Goal: Task Accomplishment & Management: Complete application form

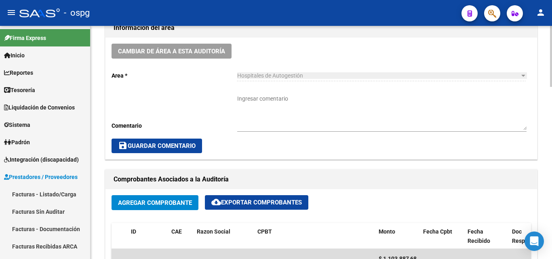
scroll to position [526, 0]
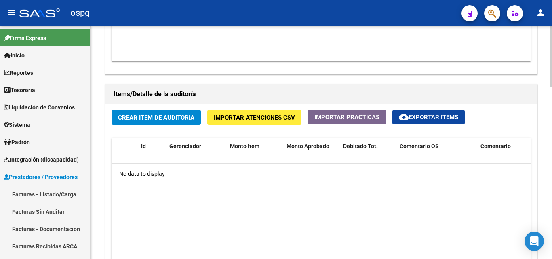
click at [259, 112] on button "Importar Atenciones CSV" at bounding box center [254, 117] width 94 height 15
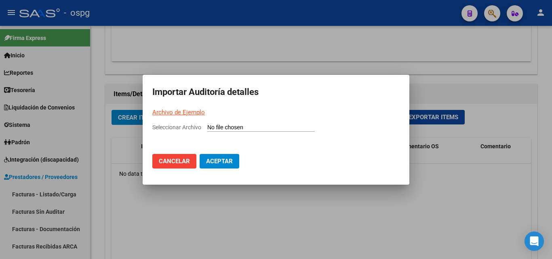
click at [196, 125] on span "Seleccionar Archivo" at bounding box center [176, 127] width 49 height 6
click at [207, 125] on input "Seleccionar Archivo" at bounding box center [260, 128] width 107 height 8
type input "C:\fakepath\Auditoria-demo-saas-total (18).csv"
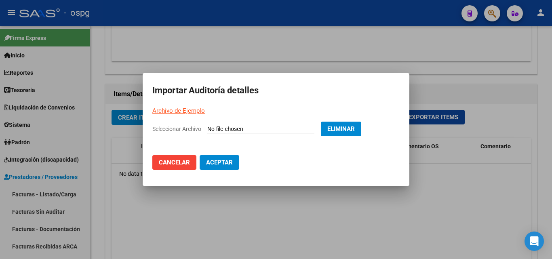
click at [220, 163] on span "Aceptar" at bounding box center [219, 162] width 27 height 7
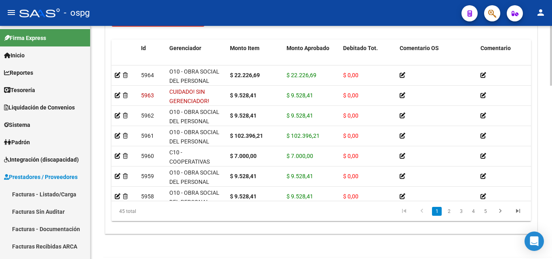
scroll to position [647, 0]
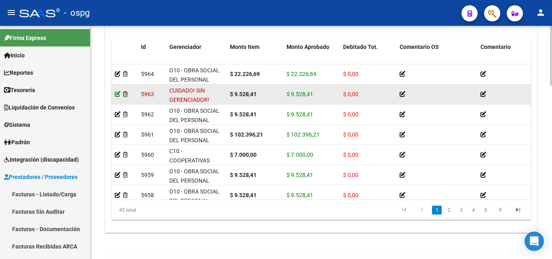
click at [116, 95] on icon at bounding box center [118, 94] width 6 height 6
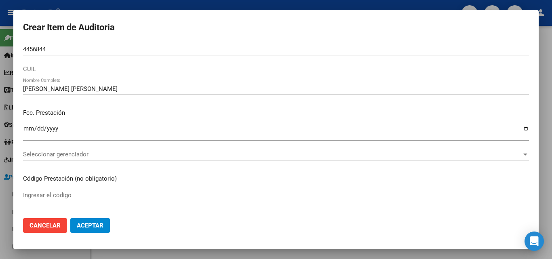
click at [24, 49] on mat-dialog-content "4456844 Nro Documento CUIL [PERSON_NAME] [PERSON_NAME] Nombre Completo Fec. Pre…" at bounding box center [276, 127] width 526 height 169
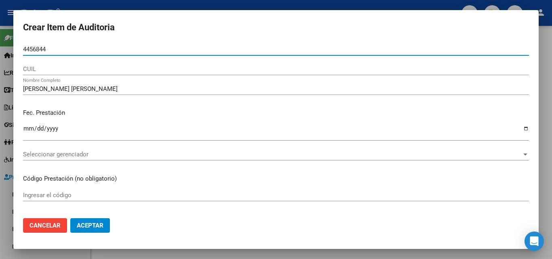
click at [27, 51] on input "4456844" at bounding box center [276, 49] width 506 height 7
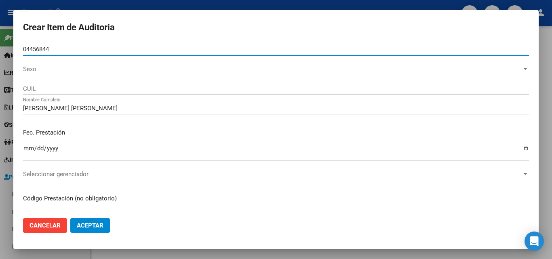
type input "04456844"
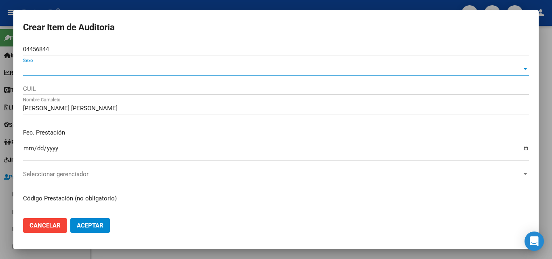
click at [43, 68] on span "Sexo" at bounding box center [272, 69] width 499 height 7
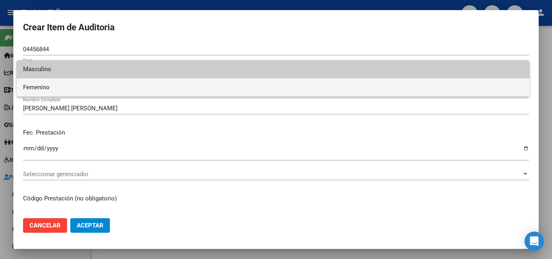
click at [61, 86] on span "Femenino" at bounding box center [273, 87] width 500 height 18
type input "27044568441"
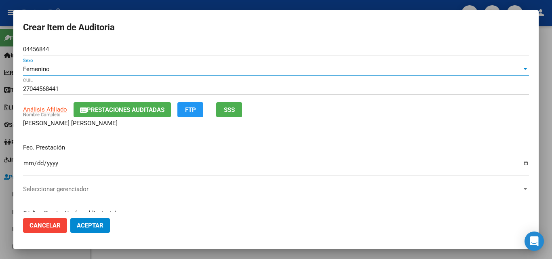
click at [239, 112] on button "SSS" at bounding box center [229, 109] width 26 height 15
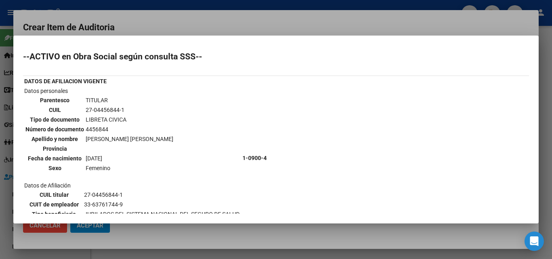
click at [273, 30] on div at bounding box center [276, 129] width 552 height 259
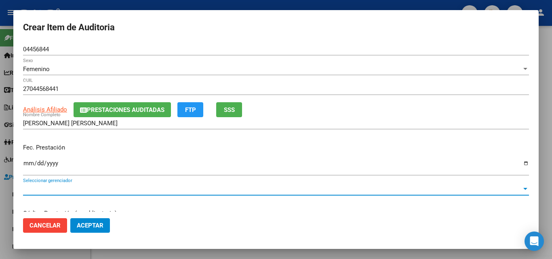
click at [53, 187] on span "Seleccionar gerenciador" at bounding box center [272, 189] width 499 height 7
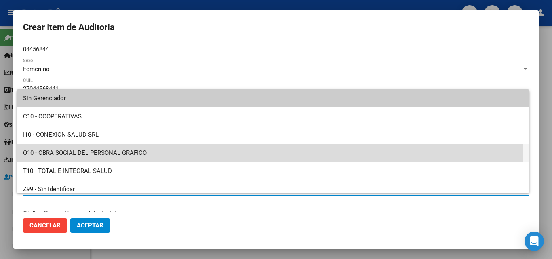
click at [89, 152] on span "O10 - OBRA SOCIAL DEL PERSONAL GRAFICO" at bounding box center [273, 153] width 500 height 18
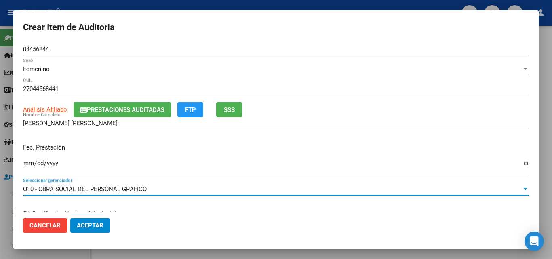
click at [86, 230] on button "Aceptar" at bounding box center [90, 225] width 40 height 15
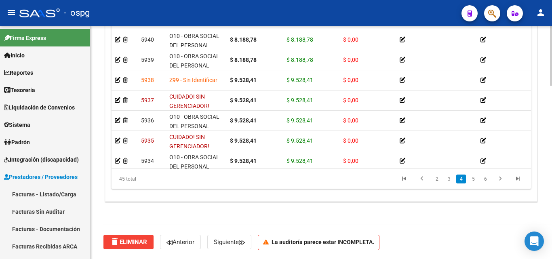
scroll to position [485, 0]
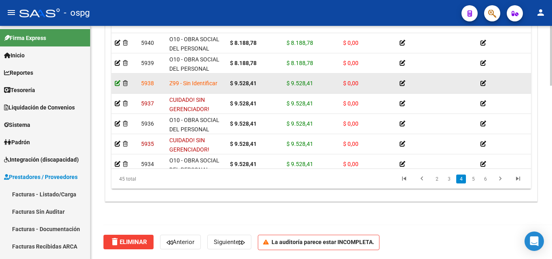
click at [116, 84] on icon at bounding box center [118, 83] width 6 height 6
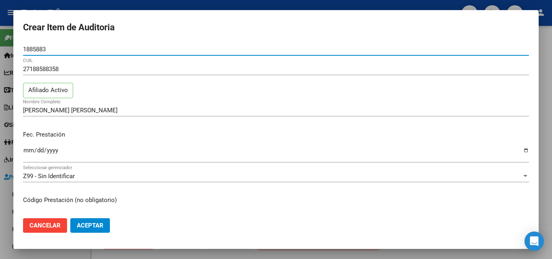
type input "18858835"
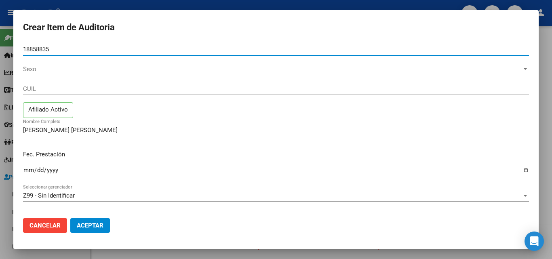
click at [66, 63] on div "Sexo Sexo" at bounding box center [276, 69] width 506 height 12
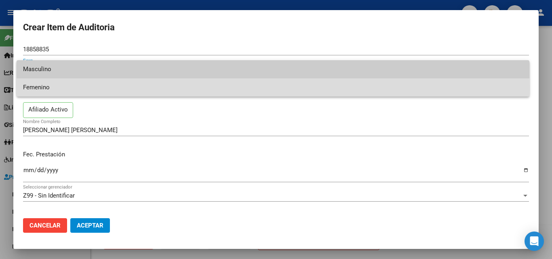
click at [54, 88] on span "Femenino" at bounding box center [273, 87] width 500 height 18
type input "27188588358"
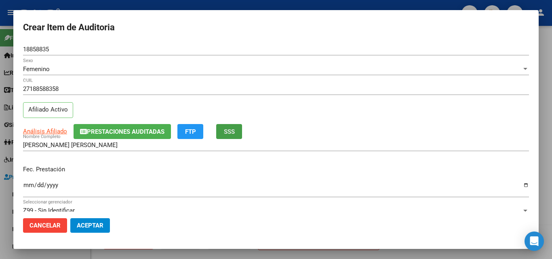
click at [241, 129] on button "SSS" at bounding box center [229, 131] width 26 height 15
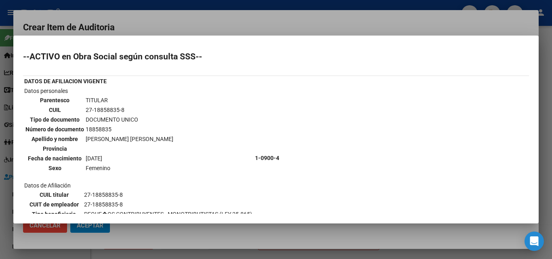
click at [292, 32] on div at bounding box center [276, 129] width 552 height 259
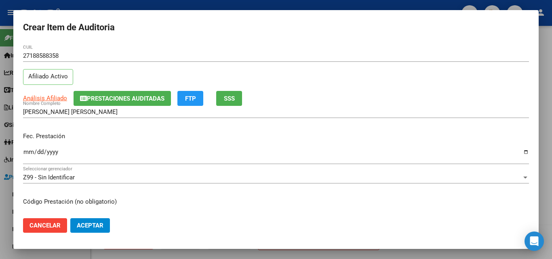
scroll to position [81, 0]
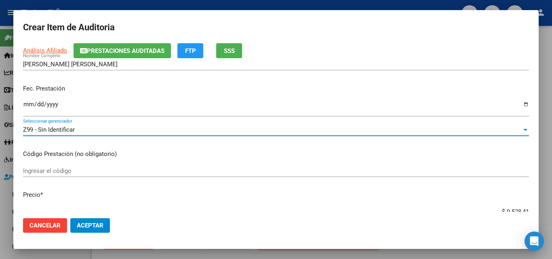
click at [104, 133] on div "Z99 - Sin Identificar" at bounding box center [272, 129] width 499 height 7
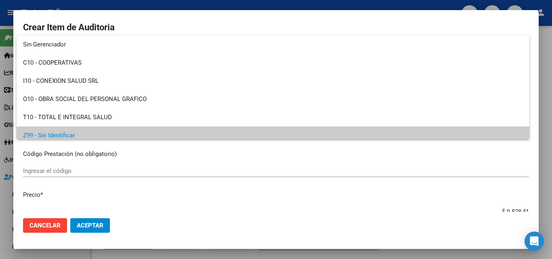
scroll to position [6, 0]
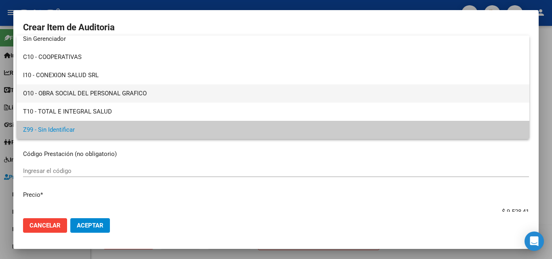
click at [110, 93] on span "O10 - OBRA SOCIAL DEL PERSONAL GRAFICO" at bounding box center [273, 94] width 500 height 18
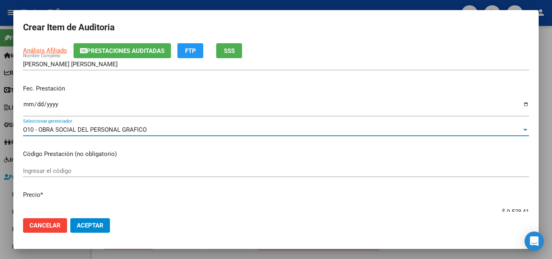
click at [99, 224] on span "Aceptar" at bounding box center [90, 225] width 27 height 7
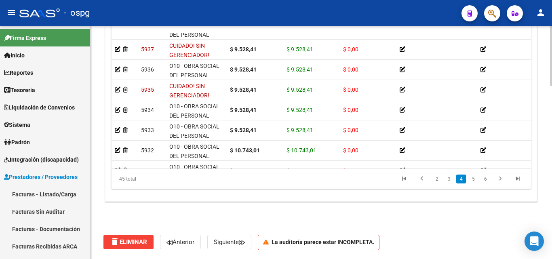
scroll to position [526, 0]
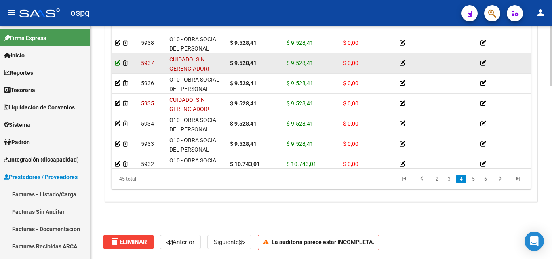
click at [117, 64] on icon at bounding box center [118, 63] width 6 height 6
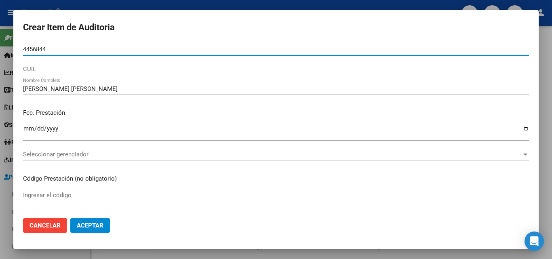
click at [25, 49] on input "4456844" at bounding box center [276, 49] width 506 height 7
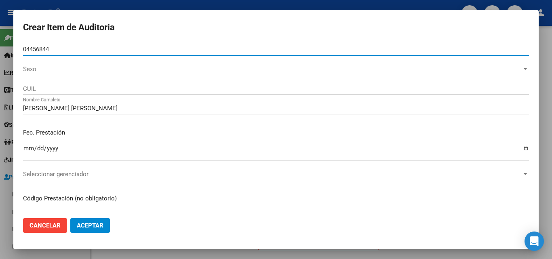
type input "04456844"
click at [87, 61] on div "04456844 Nro Documento" at bounding box center [276, 53] width 506 height 20
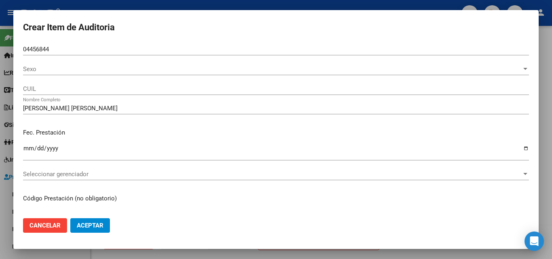
click at [88, 78] on div "Sexo Sexo" at bounding box center [276, 73] width 506 height 20
click at [96, 59] on div "04456844 Nro Documento" at bounding box center [276, 53] width 506 height 20
click at [91, 70] on span "Sexo" at bounding box center [272, 69] width 499 height 7
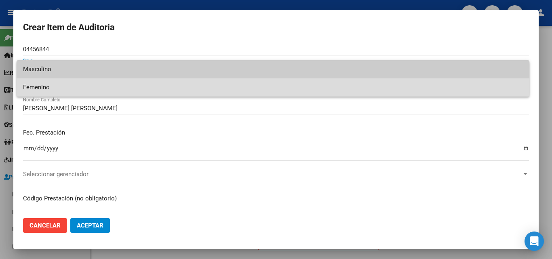
click at [71, 89] on span "Femenino" at bounding box center [273, 87] width 500 height 18
type input "27044568441"
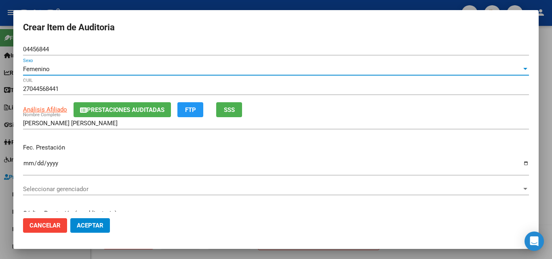
click at [85, 224] on span "Aceptar" at bounding box center [90, 225] width 27 height 7
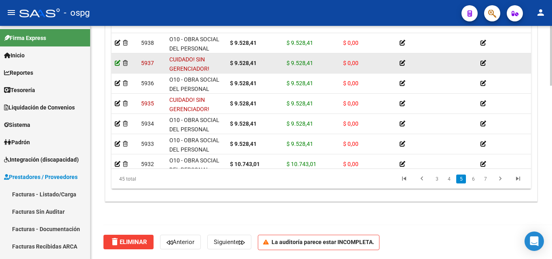
click at [118, 63] on icon at bounding box center [118, 63] width 6 height 6
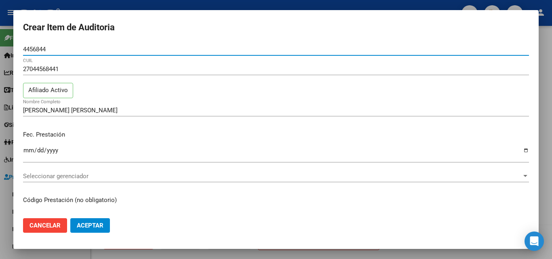
type input "04456844"
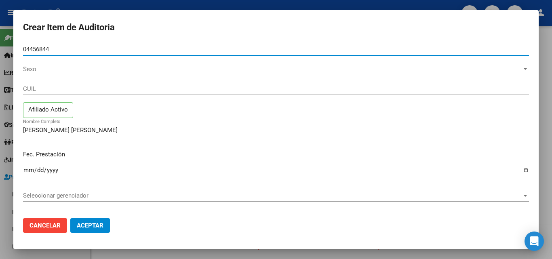
type input "04456844"
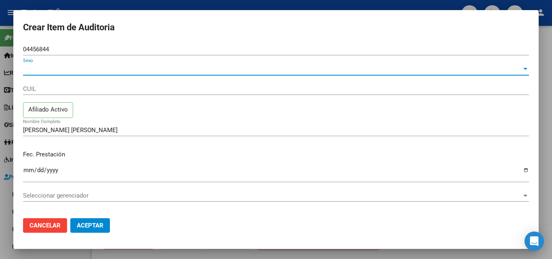
click at [43, 68] on span "Sexo" at bounding box center [272, 69] width 499 height 7
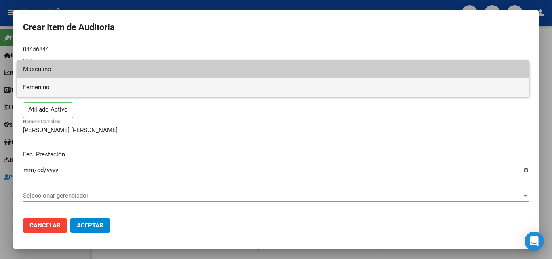
click at [33, 91] on span "Femenino" at bounding box center [273, 87] width 500 height 18
type input "27044568441"
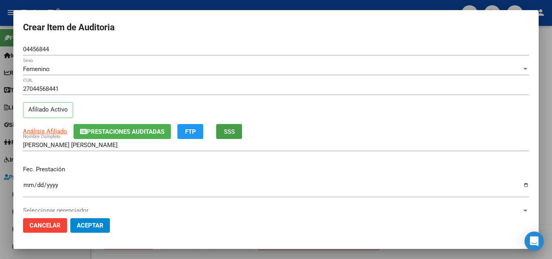
click at [233, 130] on span "SSS" at bounding box center [229, 131] width 11 height 7
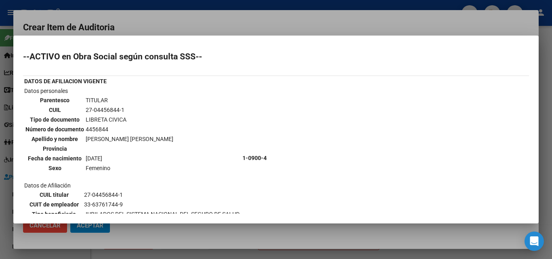
drag, startPoint x: 228, startPoint y: 17, endPoint x: 207, endPoint y: 38, distance: 29.7
click at [228, 17] on div at bounding box center [276, 129] width 552 height 259
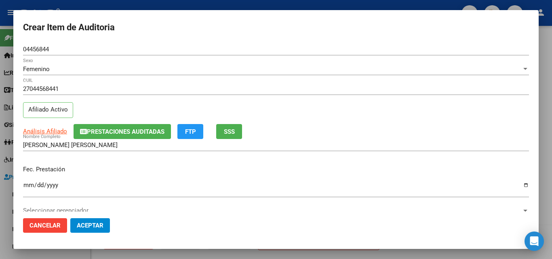
click at [85, 226] on span "Aceptar" at bounding box center [90, 225] width 27 height 7
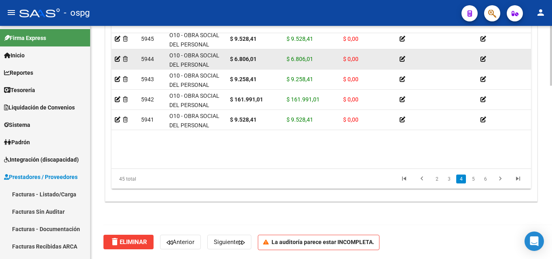
scroll to position [485, 0]
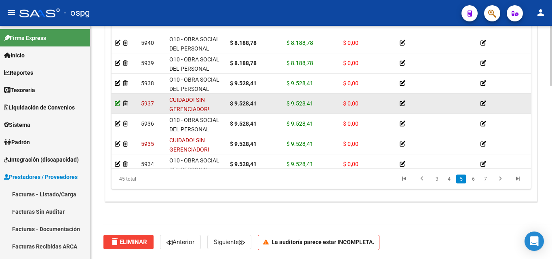
click at [116, 106] on icon at bounding box center [118, 104] width 6 height 6
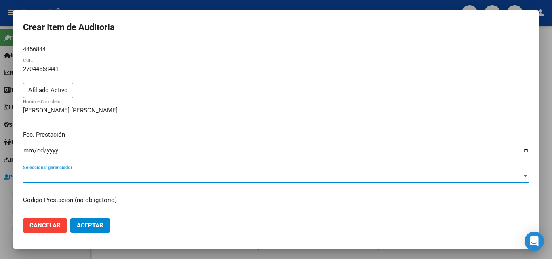
click at [58, 175] on span "Seleccionar gerenciador" at bounding box center [272, 176] width 499 height 7
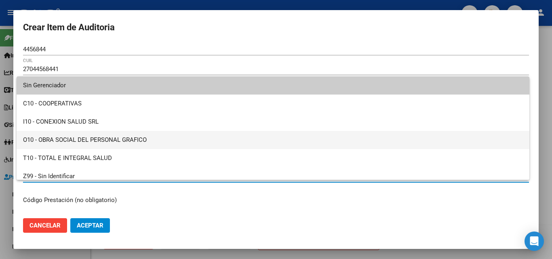
click at [69, 136] on span "O10 - OBRA SOCIAL DEL PERSONAL GRAFICO" at bounding box center [273, 140] width 500 height 18
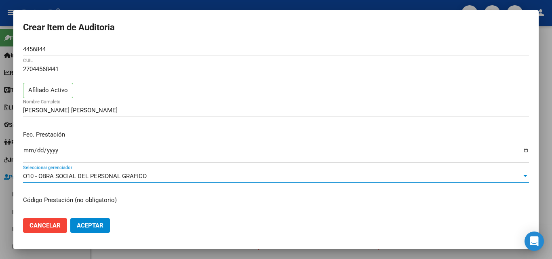
click at [86, 218] on mat-dialog-actions "Cancelar Aceptar" at bounding box center [276, 225] width 506 height 27
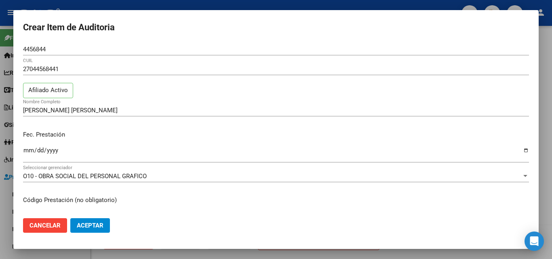
click at [77, 224] on span "Aceptar" at bounding box center [90, 225] width 27 height 7
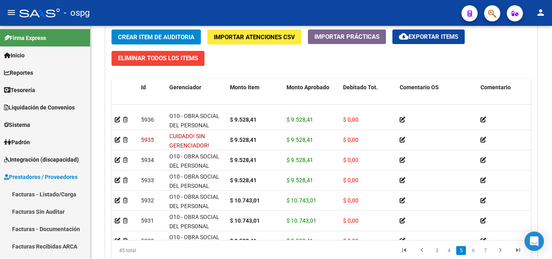
scroll to position [566, 0]
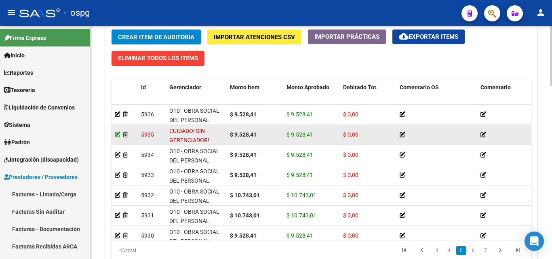
click at [118, 133] on icon at bounding box center [118, 135] width 6 height 6
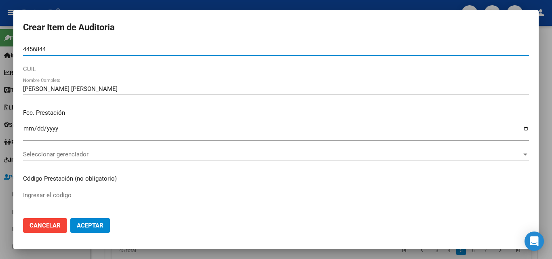
click at [73, 155] on span "Seleccionar gerenciador" at bounding box center [272, 154] width 499 height 7
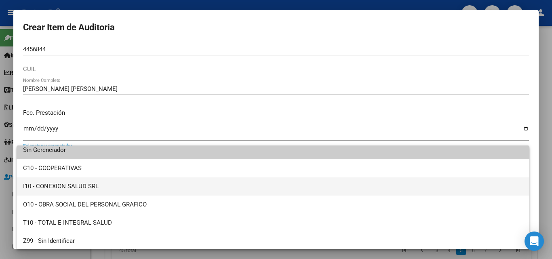
scroll to position [6, 0]
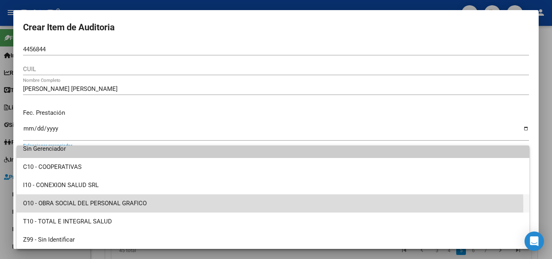
click at [95, 207] on span "O10 - OBRA SOCIAL DEL PERSONAL GRAFICO" at bounding box center [273, 203] width 500 height 18
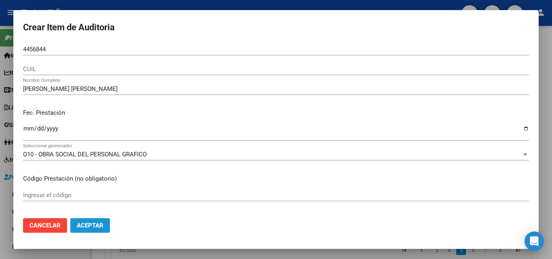
click at [99, 218] on button "Aceptar" at bounding box center [90, 225] width 40 height 15
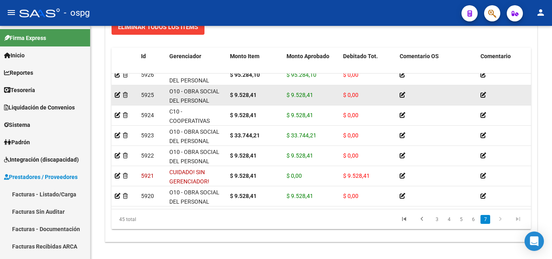
scroll to position [783, 0]
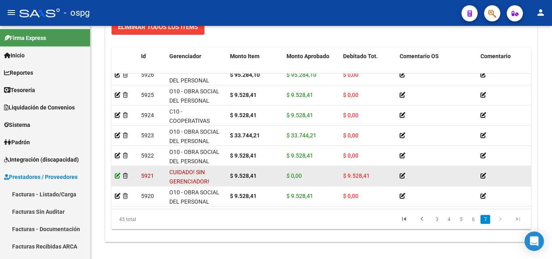
click at [117, 173] on icon at bounding box center [118, 176] width 6 height 6
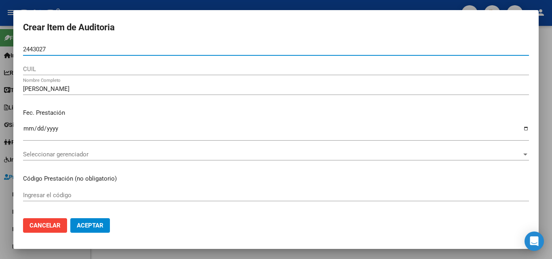
type input "24430275"
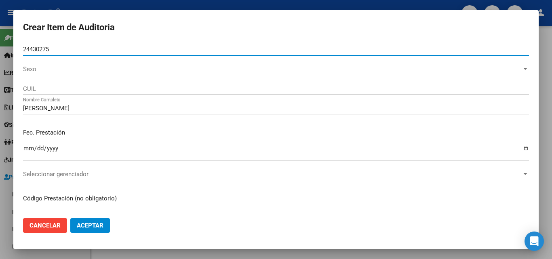
click at [95, 67] on span "Sexo" at bounding box center [272, 69] width 499 height 7
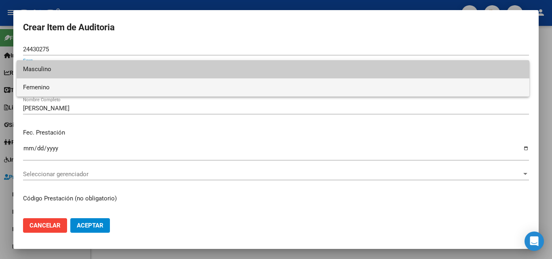
click at [88, 87] on span "Femenino" at bounding box center [273, 87] width 500 height 18
type input "27244302756"
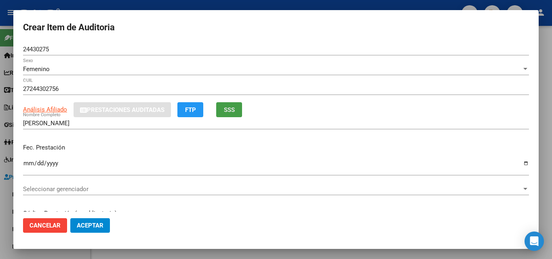
click at [233, 106] on button "SSS" at bounding box center [229, 109] width 26 height 15
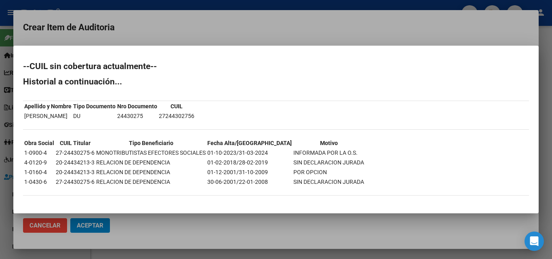
click at [260, 27] on div at bounding box center [276, 129] width 552 height 259
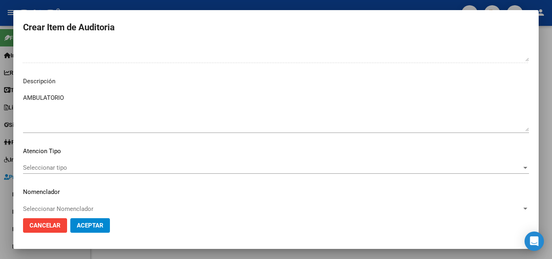
scroll to position [558, 0]
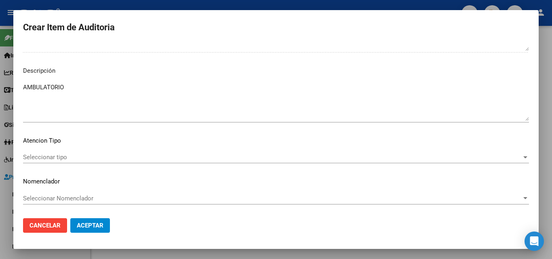
click at [108, 89] on textarea "AMBULATORIO" at bounding box center [276, 102] width 506 height 38
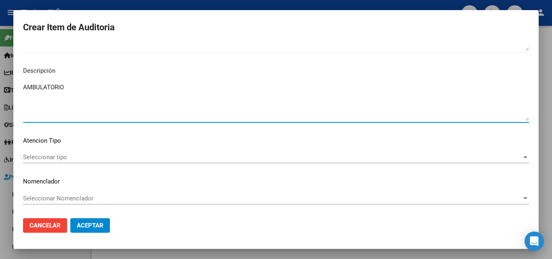
click at [108, 87] on textarea "AMBULATORIO" at bounding box center [276, 102] width 506 height 38
type textarea "BAJA EL [DATE]"
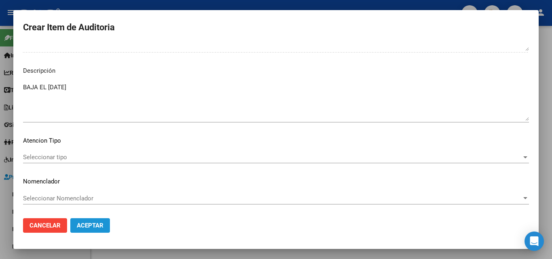
click at [88, 223] on span "Aceptar" at bounding box center [90, 225] width 27 height 7
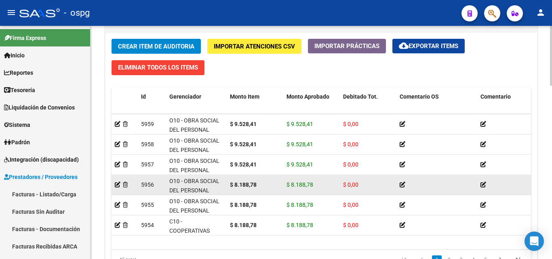
scroll to position [81, 0]
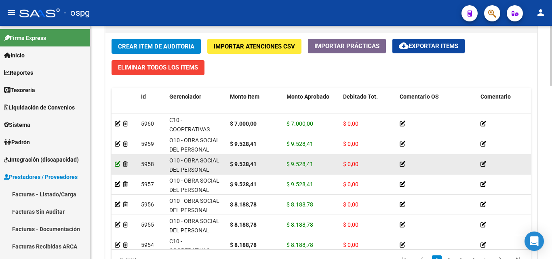
click at [118, 165] on icon at bounding box center [118, 164] width 6 height 6
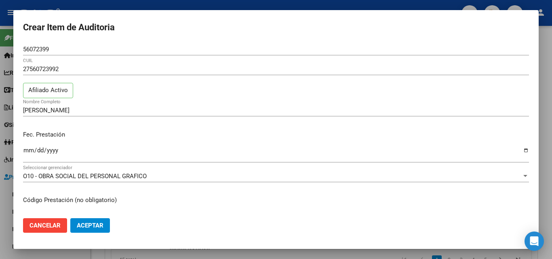
click at [0, 91] on div at bounding box center [276, 129] width 552 height 259
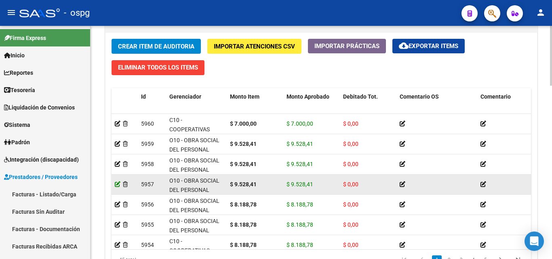
click at [117, 185] on icon at bounding box center [118, 185] width 6 height 6
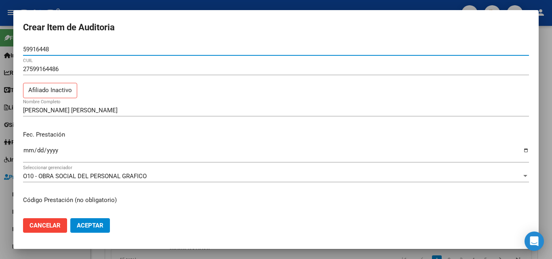
click at [0, 159] on div at bounding box center [276, 129] width 552 height 259
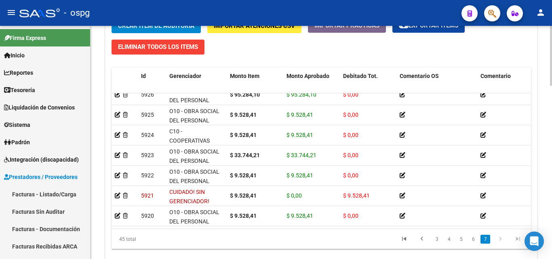
scroll to position [678, 0]
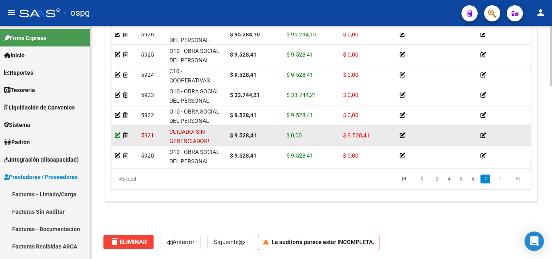
click at [118, 133] on icon at bounding box center [118, 136] width 6 height 6
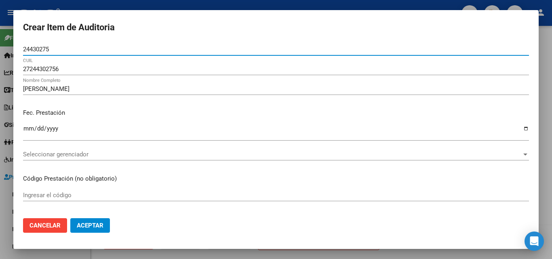
click at [80, 159] on div "Seleccionar gerenciador Seleccionar gerenciador" at bounding box center [276, 154] width 506 height 12
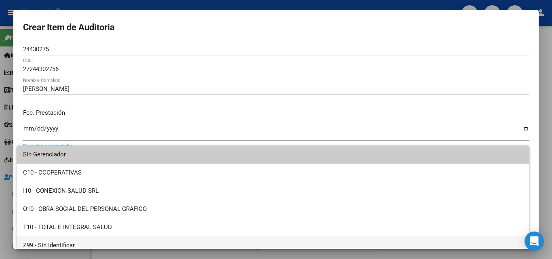
click at [63, 241] on span "Z99 - Sin Identificar" at bounding box center [273, 246] width 500 height 18
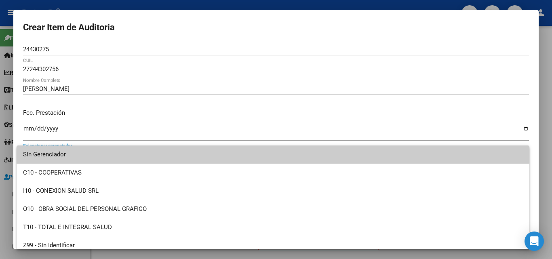
scroll to position [6, 0]
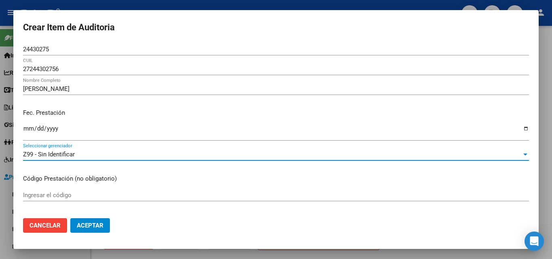
click at [85, 224] on span "Aceptar" at bounding box center [90, 225] width 27 height 7
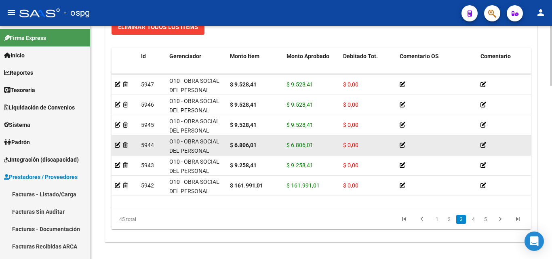
scroll to position [323, 0]
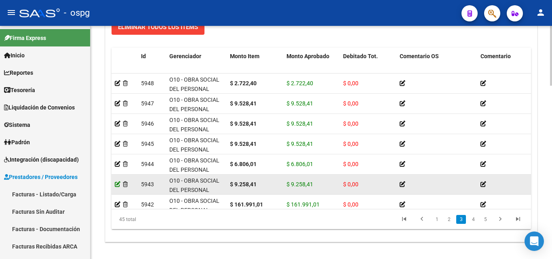
click at [116, 186] on icon at bounding box center [118, 185] width 6 height 6
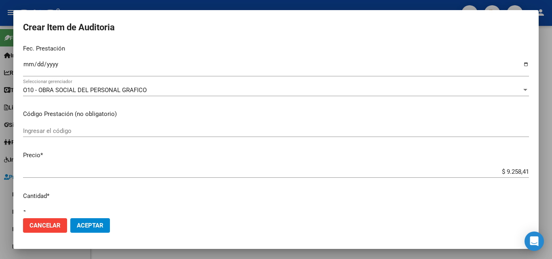
scroll to position [202, 0]
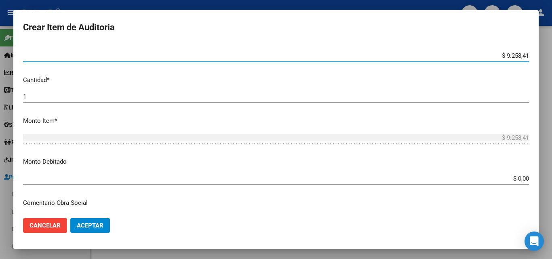
click at [512, 55] on input "$ 9.258,41" at bounding box center [276, 55] width 506 height 7
type input "$ 928,41"
type input "$ 98,41"
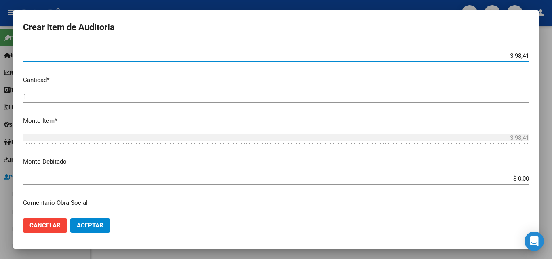
type input "$ 958,41"
type input "$ 9.528,41"
click at [34, 220] on button "Cancelar" at bounding box center [45, 225] width 44 height 15
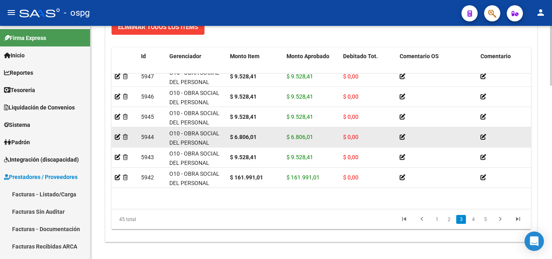
scroll to position [364, 0]
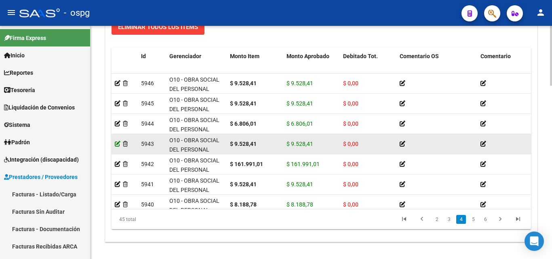
click at [118, 145] on icon at bounding box center [118, 144] width 6 height 6
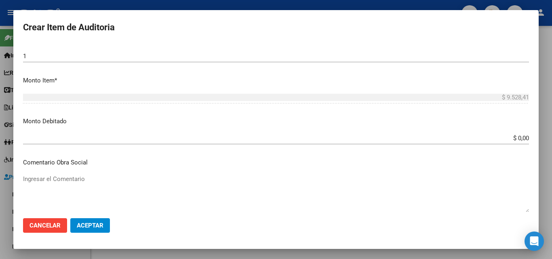
scroll to position [202, 0]
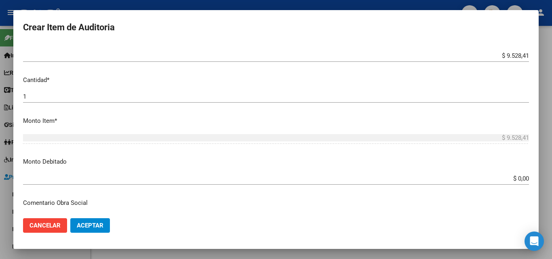
click at [99, 224] on span "Aceptar" at bounding box center [90, 225] width 27 height 7
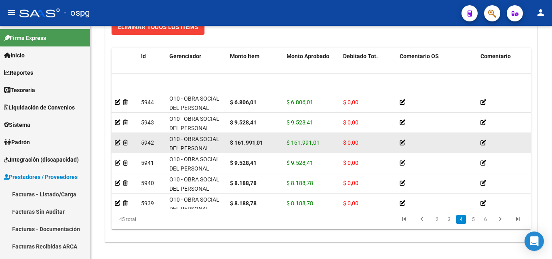
scroll to position [445, 0]
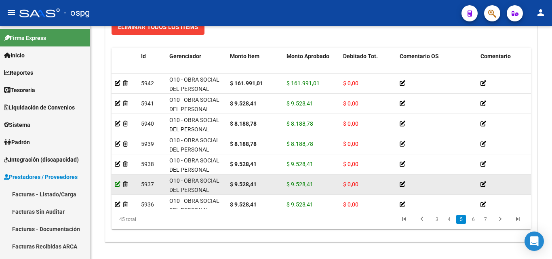
click at [116, 184] on icon at bounding box center [118, 185] width 6 height 6
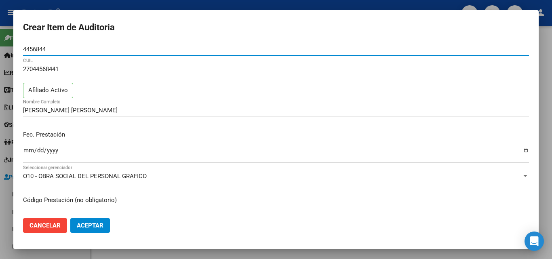
click at [24, 49] on input "4456844" at bounding box center [276, 49] width 506 height 7
type input "04456844"
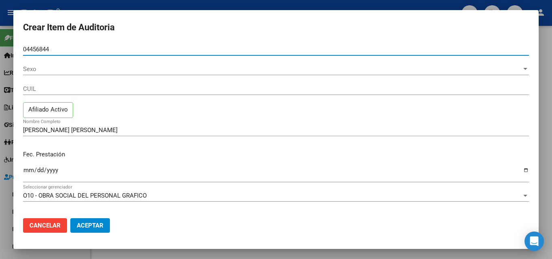
type input "04456844"
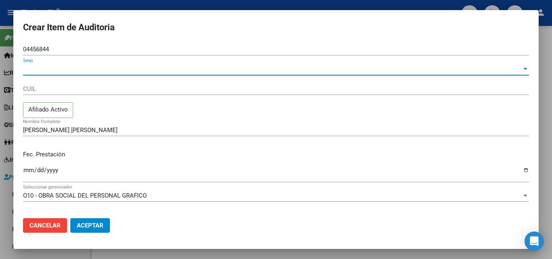
click at [161, 71] on span "Sexo" at bounding box center [272, 69] width 499 height 7
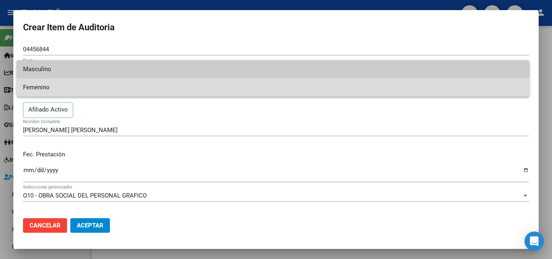
click at [103, 90] on span "Femenino" at bounding box center [273, 87] width 500 height 18
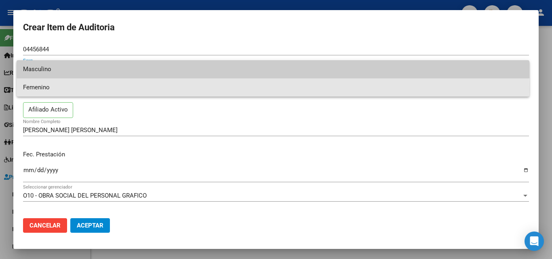
type input "27044568441"
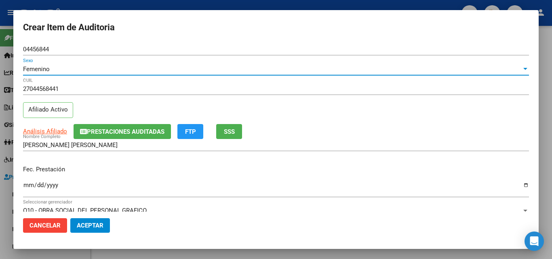
click at [87, 231] on button "Aceptar" at bounding box center [90, 225] width 40 height 15
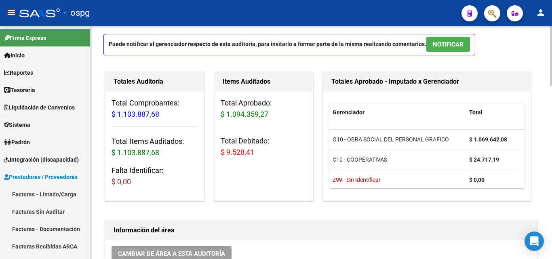
scroll to position [0, 0]
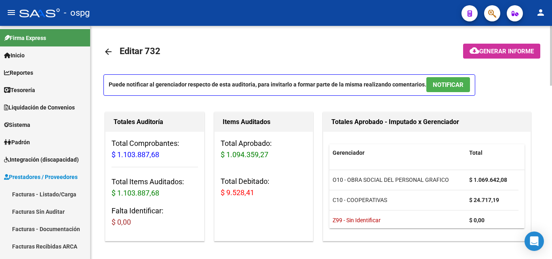
click at [505, 48] on span "Generar informe" at bounding box center [507, 51] width 55 height 7
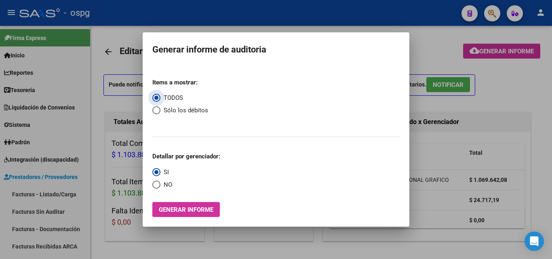
click at [159, 182] on span "Select an option" at bounding box center [156, 185] width 8 height 8
click at [159, 182] on input "NO" at bounding box center [156, 185] width 8 height 8
radio input "true"
click at [169, 216] on button "Generar informe" at bounding box center [186, 209] width 68 height 15
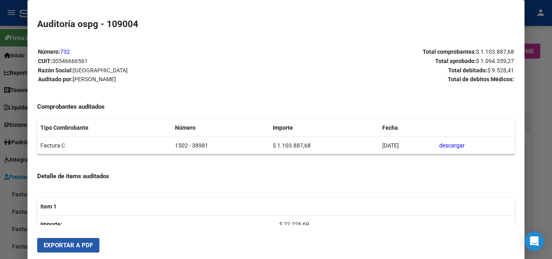
click at [79, 249] on span "Exportar a PDF" at bounding box center [68, 245] width 49 height 7
click at [0, 135] on div at bounding box center [276, 129] width 552 height 259
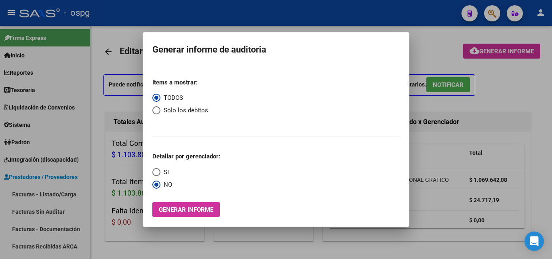
click at [170, 110] on span "Sólo los débitos" at bounding box center [185, 110] width 48 height 9
click at [161, 110] on input "Sólo los débitos" at bounding box center [156, 110] width 8 height 8
radio input "true"
click at [197, 206] on span "Generar informe" at bounding box center [186, 209] width 55 height 7
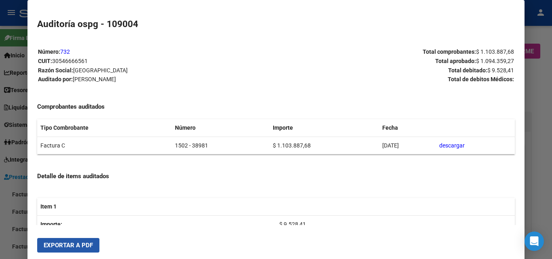
click at [62, 247] on span "Exportar a PDF" at bounding box center [68, 245] width 49 height 7
